Goal: Task Accomplishment & Management: Manage account settings

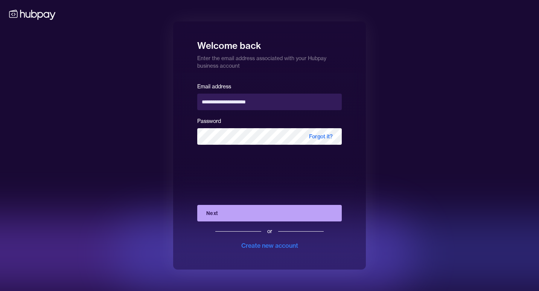
click at [197, 205] on button "Next" at bounding box center [269, 213] width 144 height 17
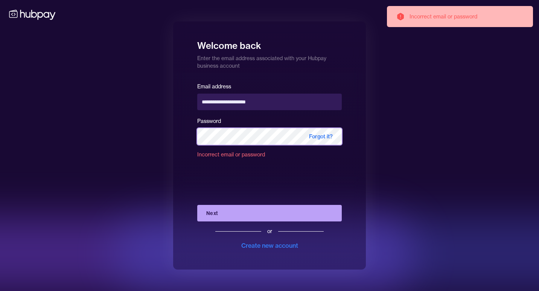
click at [158, 132] on div "**********" at bounding box center [269, 145] width 539 height 291
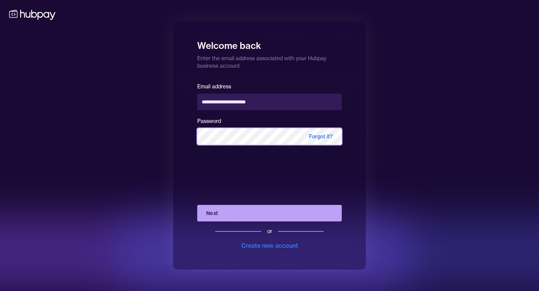
click at [197, 205] on button "Next" at bounding box center [269, 213] width 144 height 17
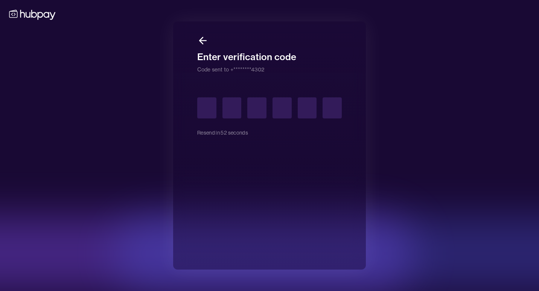
type input "*"
